Goal: Check status

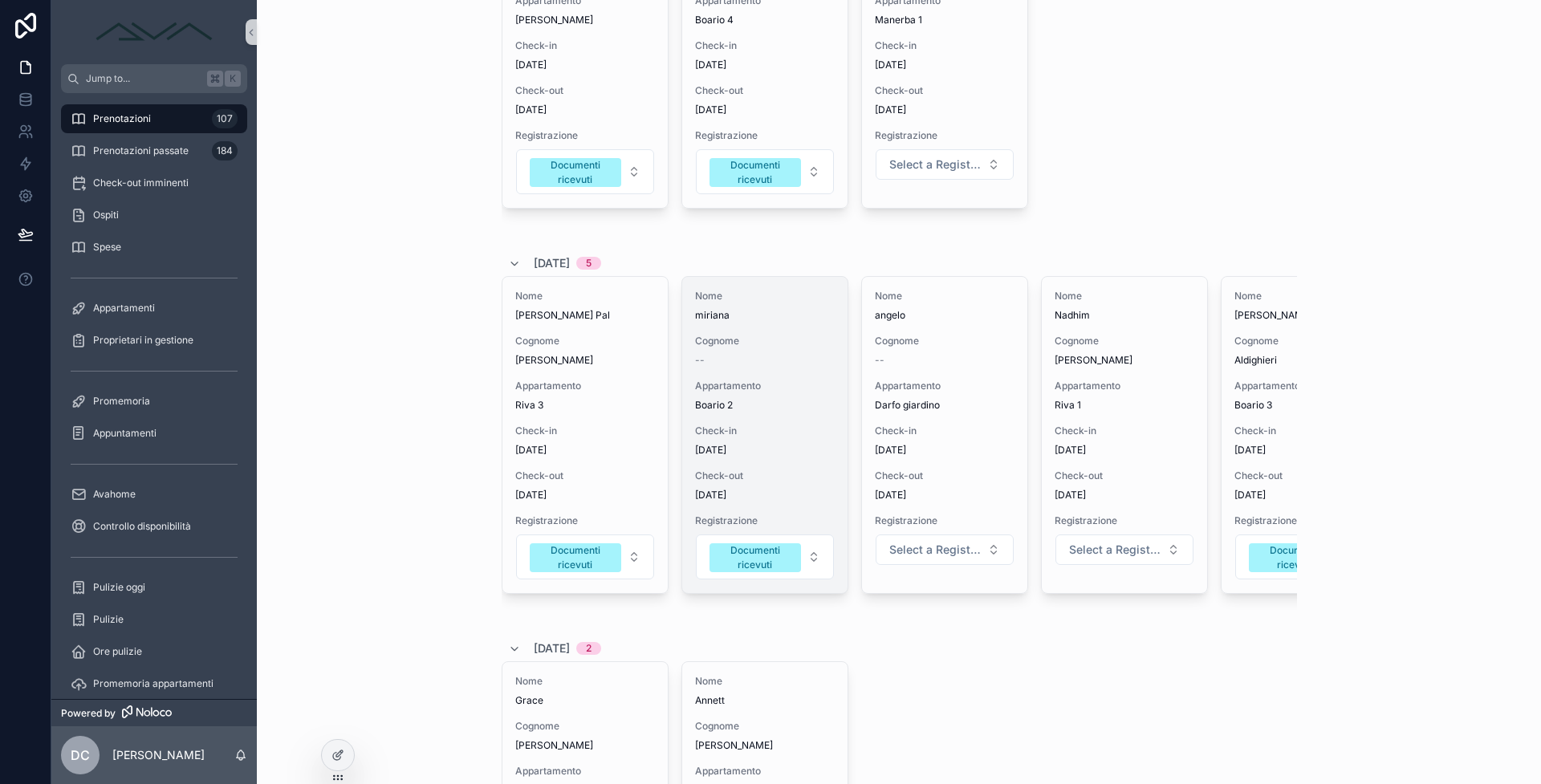
scroll to position [93, 0]
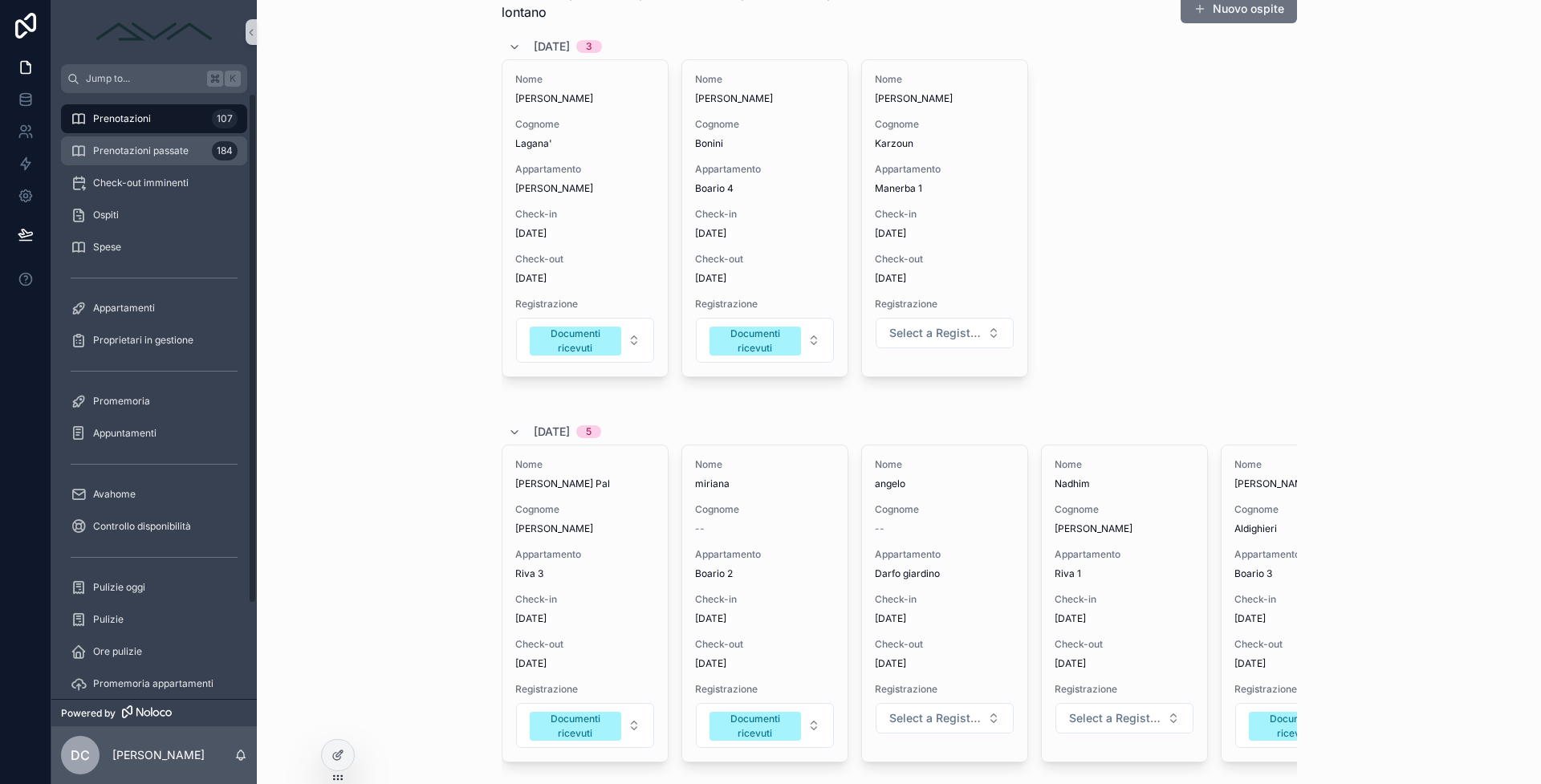
click at [200, 158] on div "Prenotazioni passate 184" at bounding box center [154, 151] width 167 height 26
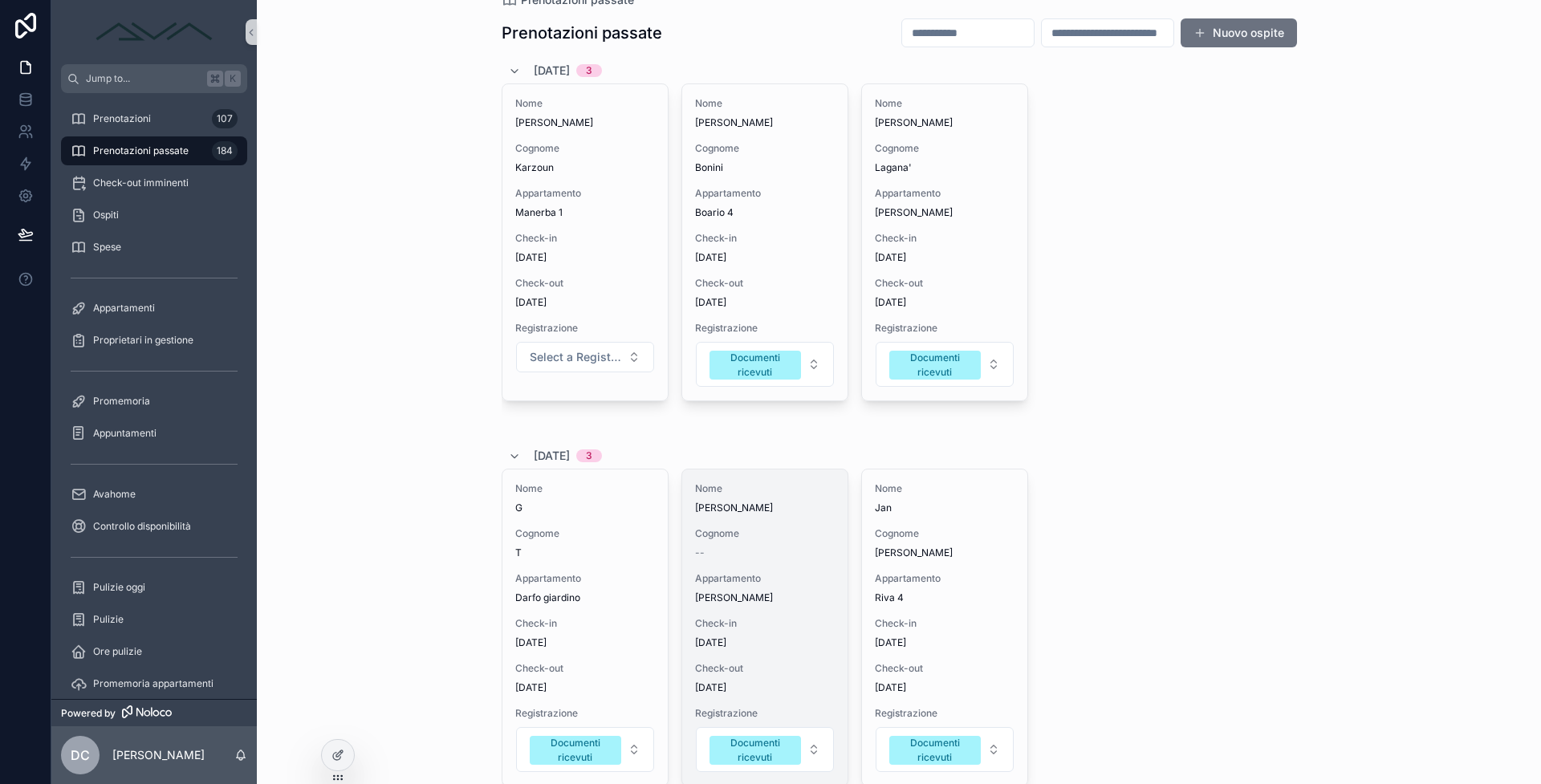
scroll to position [166, 0]
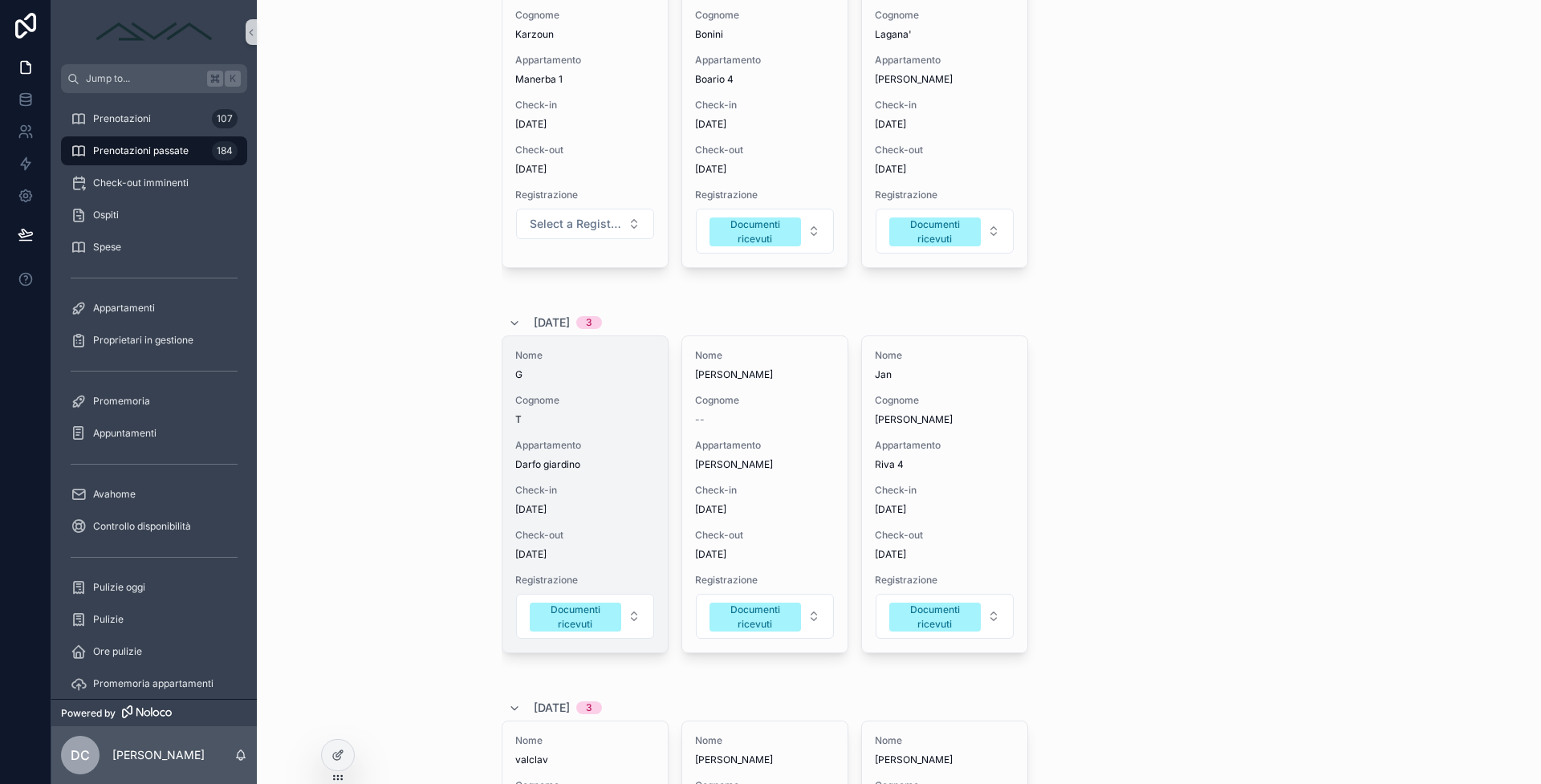
click at [563, 482] on div "Nome G Cognome T Appartamento Darfo giardino Check-in 27/8/2025 Check-out 29/8/…" at bounding box center [585, 494] width 166 height 316
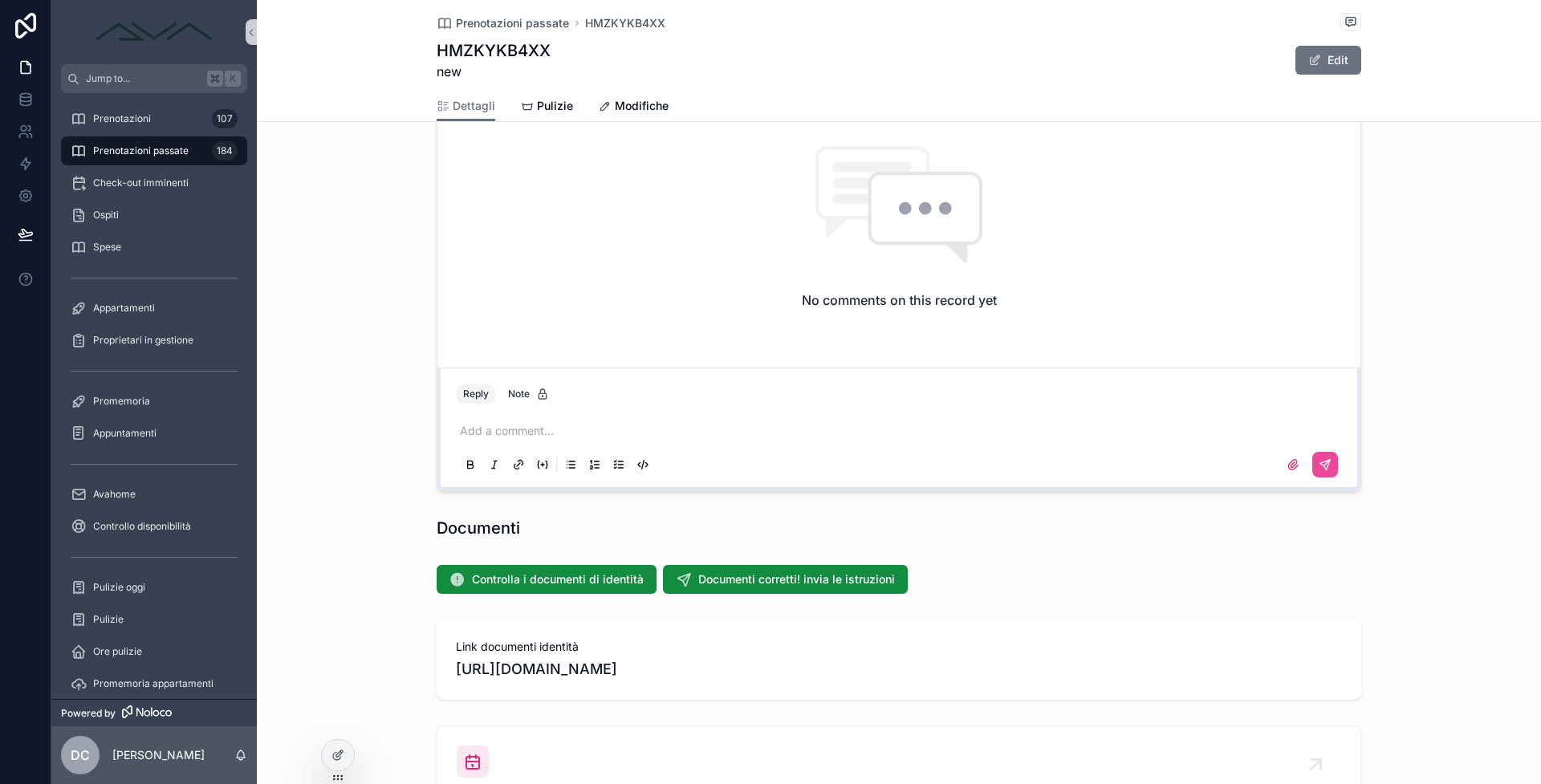
scroll to position [1825, 0]
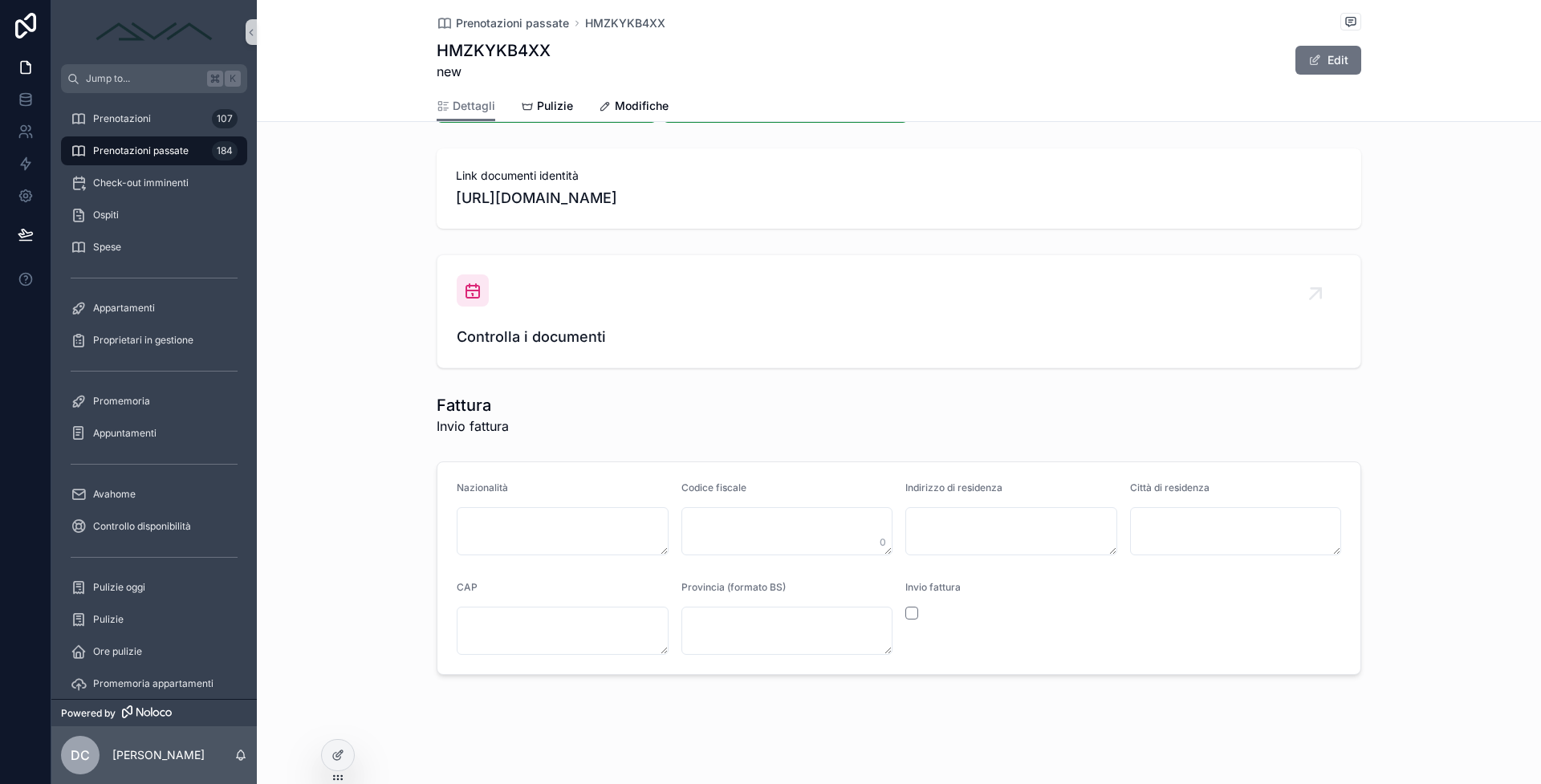
click at [747, 203] on span "https://drive.google.com/drive/folders/1Nw2NLtgnW8n2SldSjzkARtmb8nybzCRp" at bounding box center [899, 198] width 886 height 22
click at [755, 332] on span "Controlla i documenti" at bounding box center [899, 337] width 885 height 22
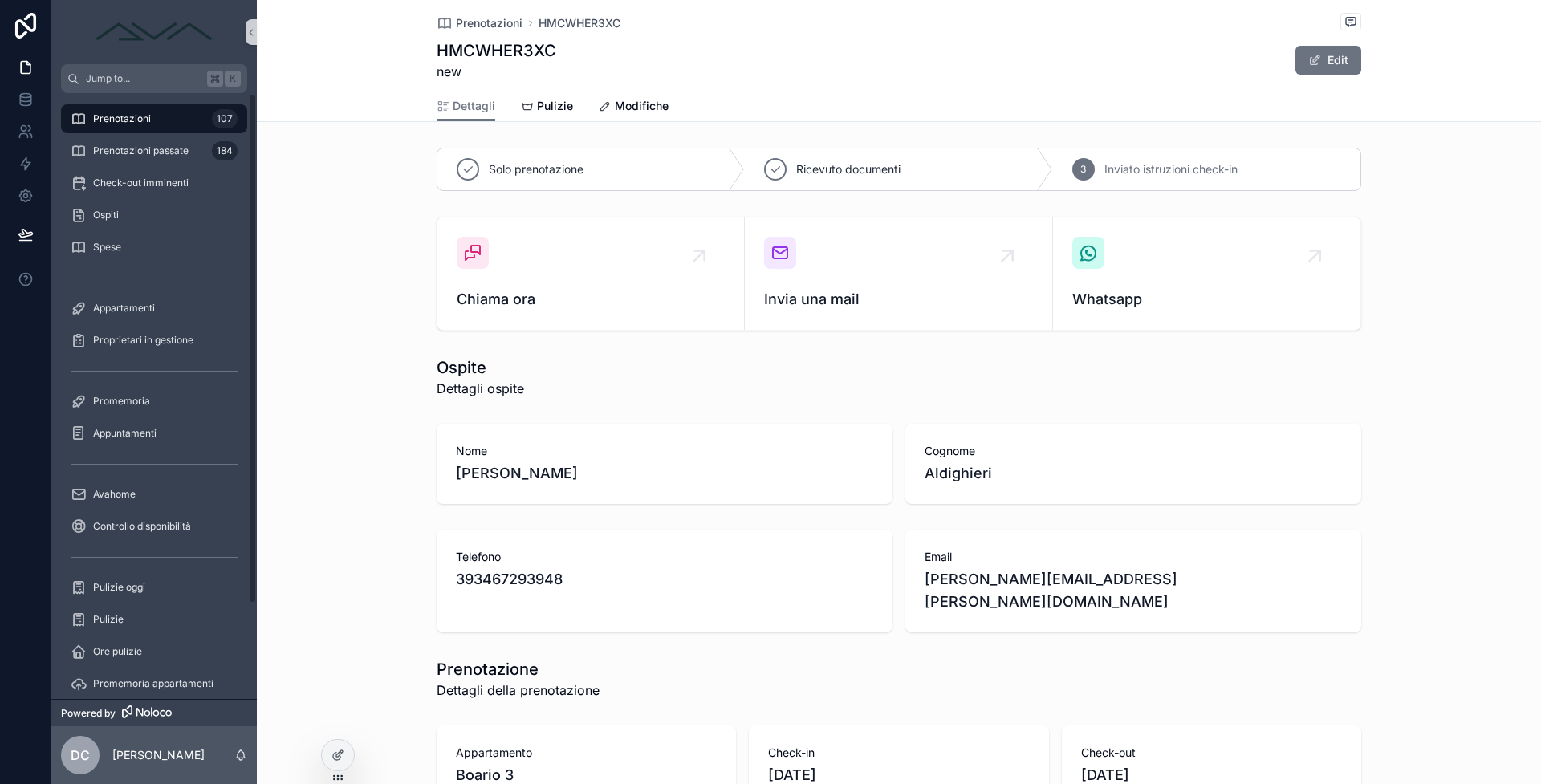
click at [159, 124] on div "Prenotazioni 107" at bounding box center [154, 119] width 167 height 26
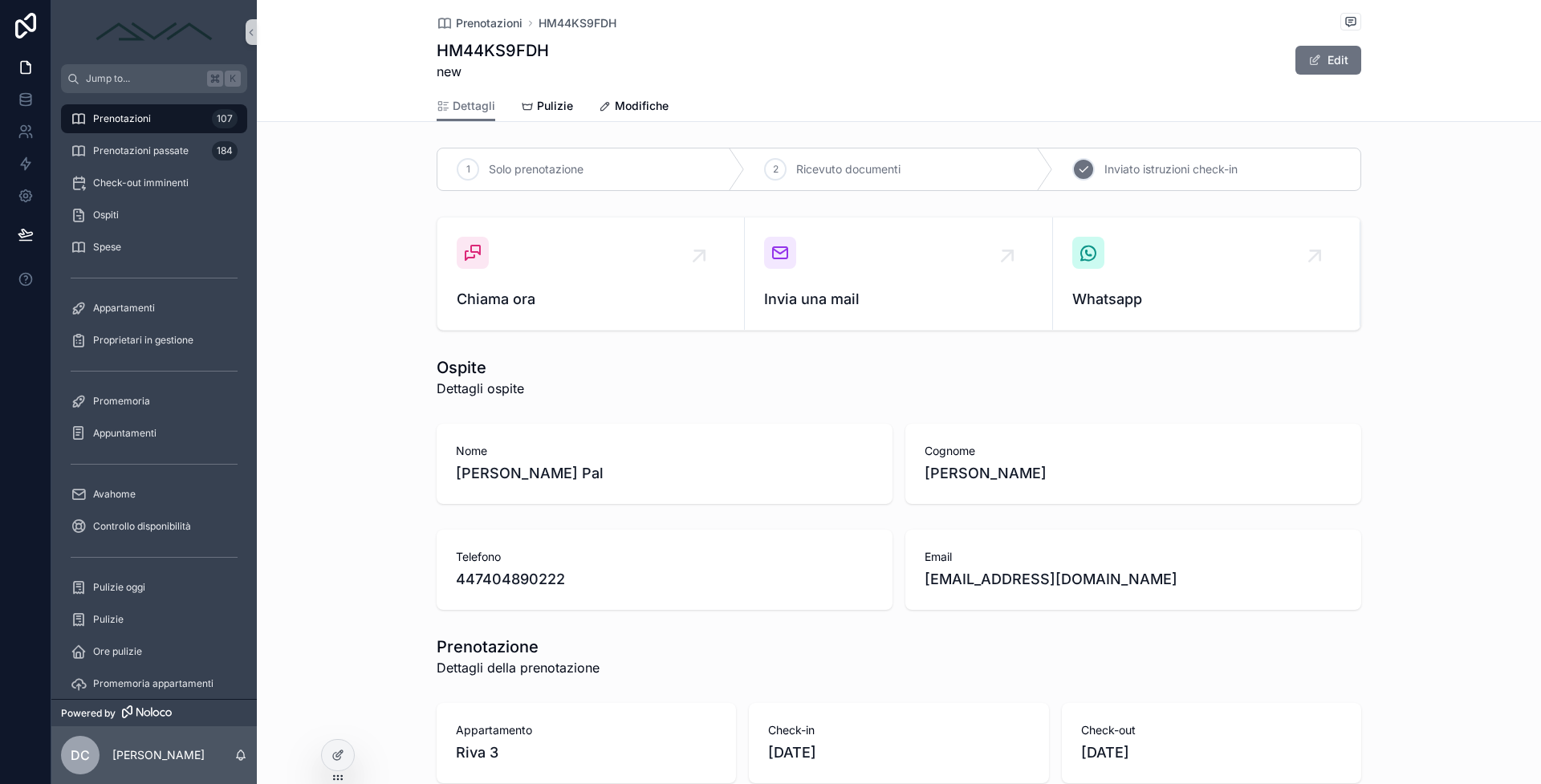
click at [1073, 175] on div "3" at bounding box center [1084, 169] width 22 height 22
